Goal: Transaction & Acquisition: Purchase product/service

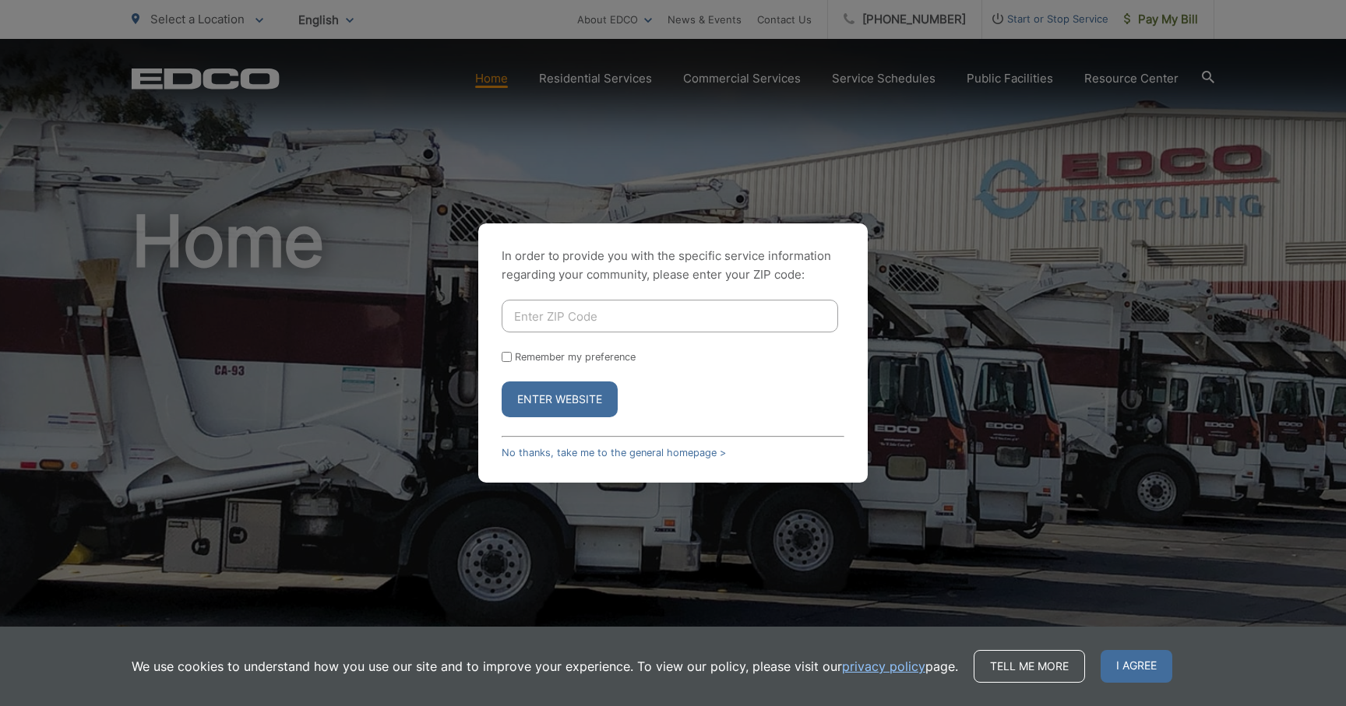
click at [689, 313] on input "Enter ZIP Code" at bounding box center [670, 316] width 336 height 33
type input "91945"
click at [508, 354] on input "Remember my preference" at bounding box center [507, 357] width 10 height 10
checkbox input "true"
click at [541, 392] on button "Enter Website" at bounding box center [560, 400] width 116 height 36
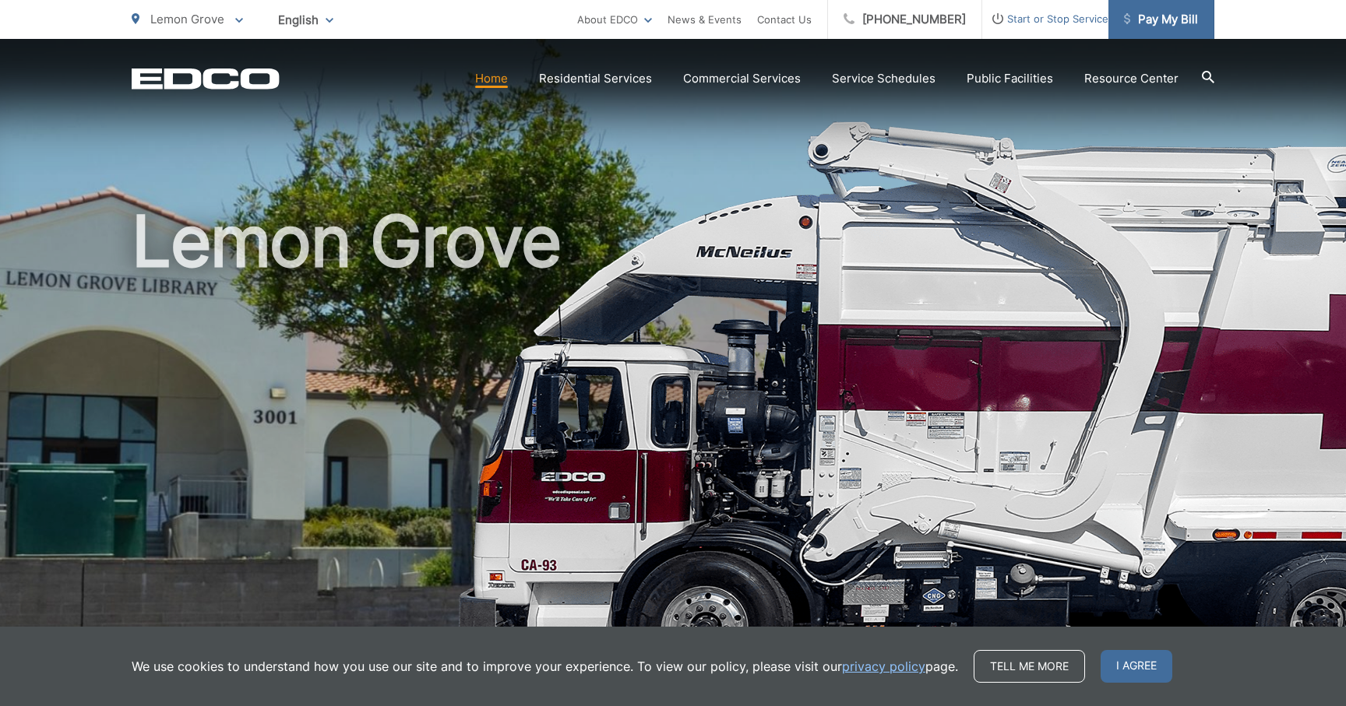
click at [1141, 33] on link "Pay My Bill" at bounding box center [1161, 19] width 106 height 39
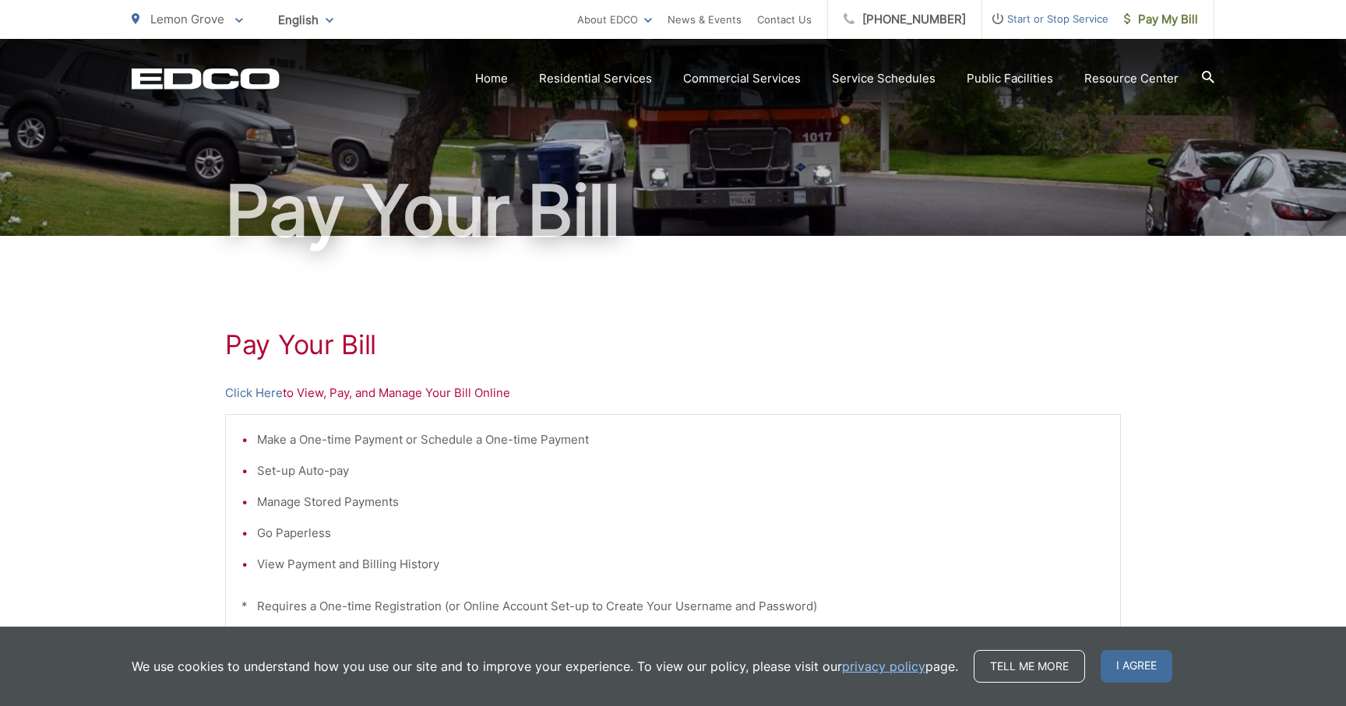
scroll to position [86, 0]
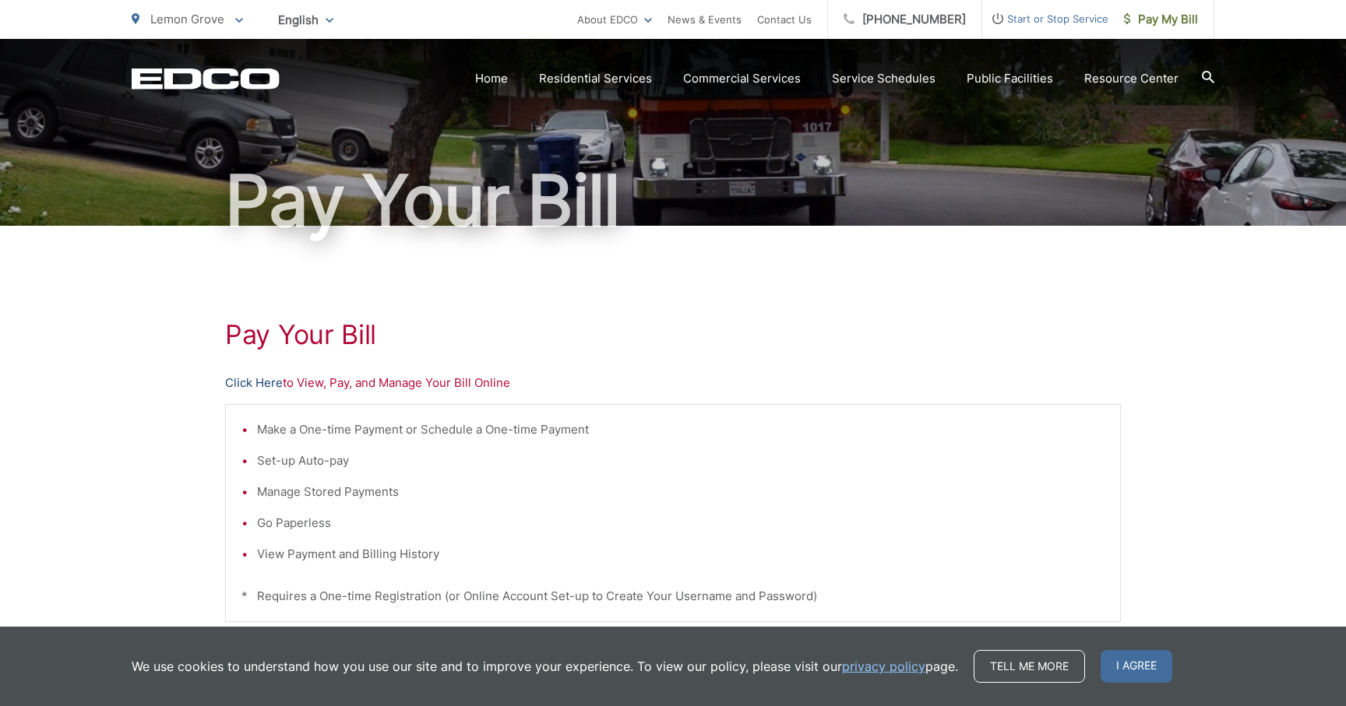
click at [275, 384] on link "Click Here" at bounding box center [254, 383] width 58 height 19
